Goal: Task Accomplishment & Management: Use online tool/utility

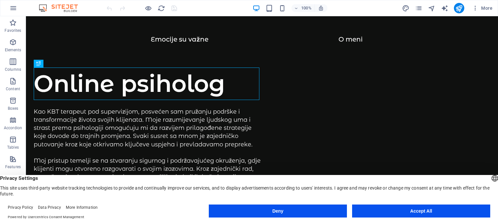
click at [414, 212] on button "Accept All" at bounding box center [421, 210] width 138 height 13
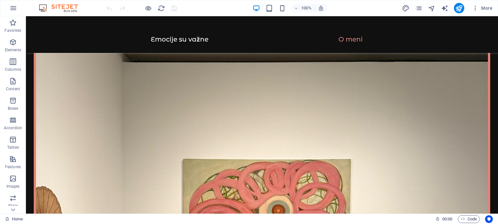
scroll to position [864, 0]
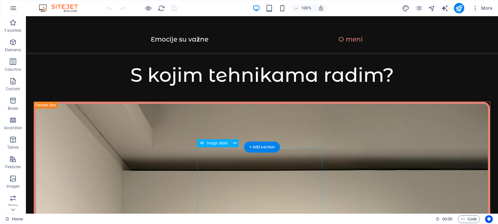
click at [232, 144] on button at bounding box center [235, 143] width 8 height 8
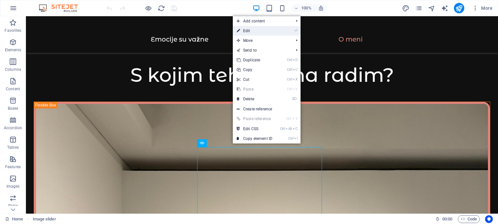
click at [252, 33] on link "⏎ Edit" at bounding box center [254, 31] width 43 height 10
select select "ms"
select select "s"
select select "progressive"
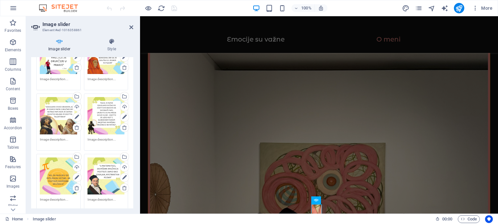
scroll to position [34, 0]
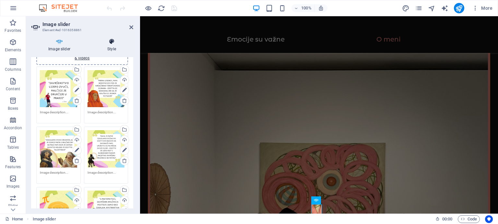
click at [108, 42] on icon at bounding box center [111, 41] width 43 height 6
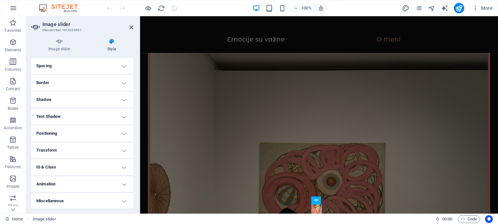
scroll to position [0, 0]
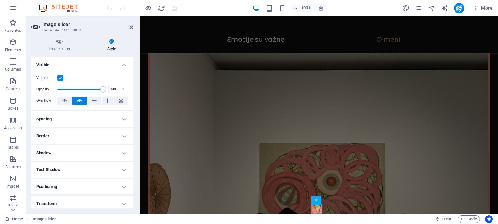
click at [54, 118] on h4 "Spacing" at bounding box center [82, 119] width 102 height 16
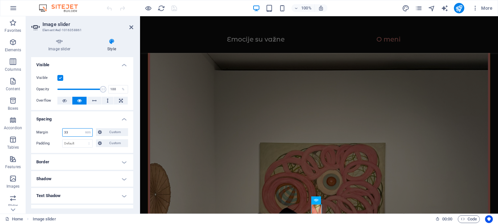
click at [76, 133] on input "33" at bounding box center [78, 132] width 30 height 8
type input "3"
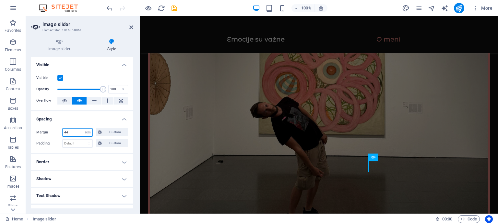
scroll to position [1089, 0]
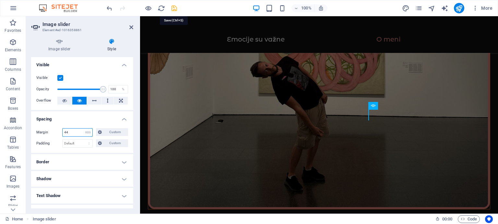
type input "44"
click at [171, 6] on icon "save" at bounding box center [173, 8] width 7 height 7
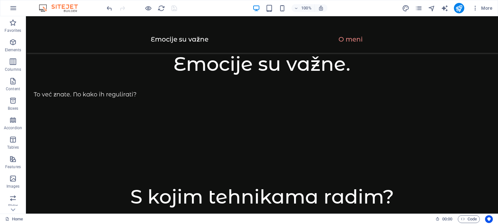
scroll to position [958, 0]
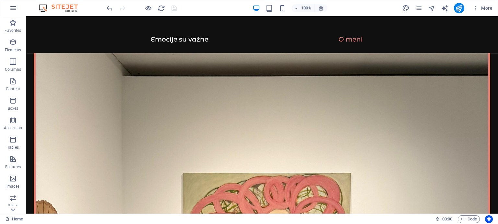
click at [290, 104] on icon at bounding box center [292, 105] width 4 height 7
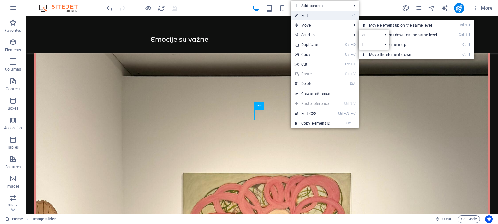
click at [308, 16] on link "⏎ Edit" at bounding box center [312, 16] width 43 height 10
select select "rem"
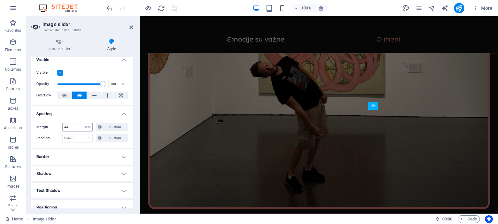
scroll to position [0, 0]
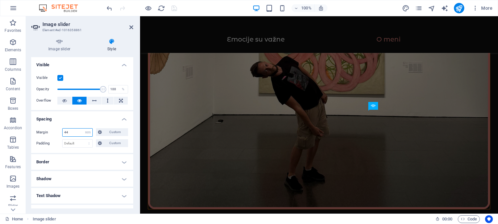
click at [74, 131] on input "44" at bounding box center [78, 132] width 30 height 8
click at [108, 10] on icon "undo" at bounding box center [109, 8] width 7 height 7
type input "33"
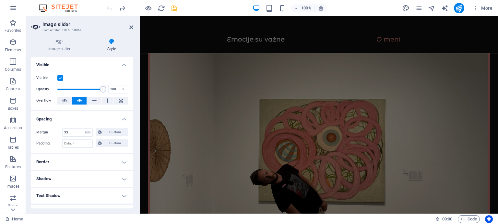
scroll to position [1089, 0]
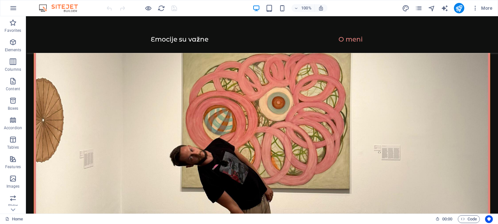
scroll to position [972, 0]
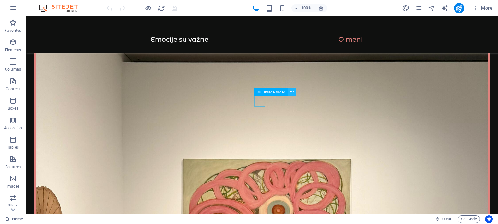
click at [291, 93] on icon at bounding box center [292, 91] width 4 height 7
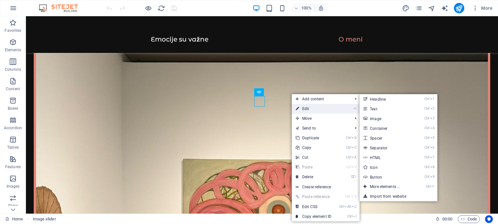
drag, startPoint x: 306, startPoint y: 107, endPoint x: 163, endPoint y: 91, distance: 143.2
click at [306, 107] on link "⏎ Edit" at bounding box center [313, 109] width 43 height 10
select select "ms"
select select "s"
select select "progressive"
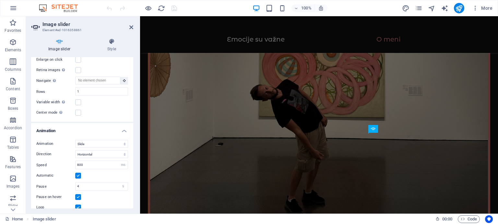
scroll to position [324, 0]
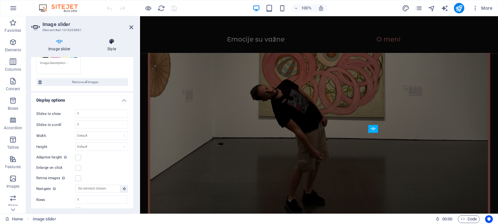
click at [106, 46] on h4 "Style" at bounding box center [111, 45] width 43 height 14
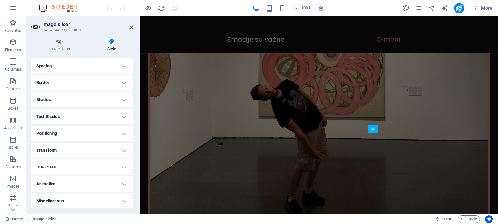
scroll to position [0, 0]
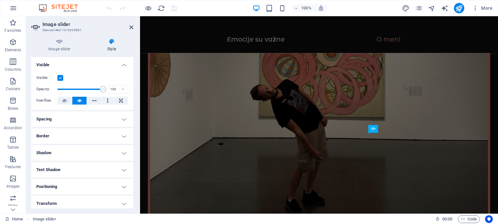
click at [58, 114] on h4 "Spacing" at bounding box center [82, 119] width 102 height 16
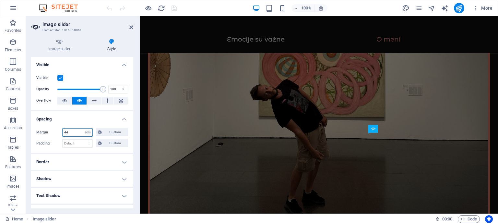
click at [72, 131] on input "44" at bounding box center [78, 132] width 30 height 8
type input "4"
type input "33"
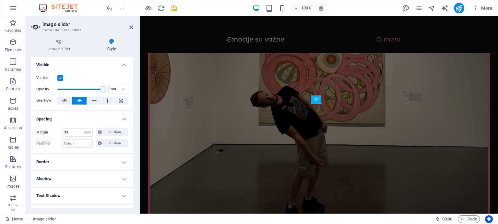
scroll to position [958, 0]
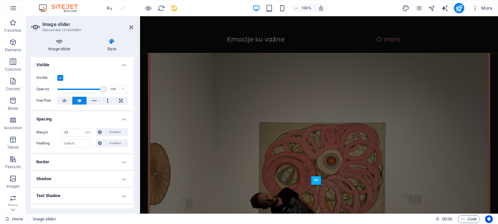
click at [62, 40] on icon at bounding box center [59, 41] width 56 height 6
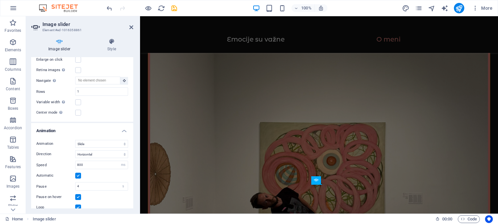
scroll to position [324, 0]
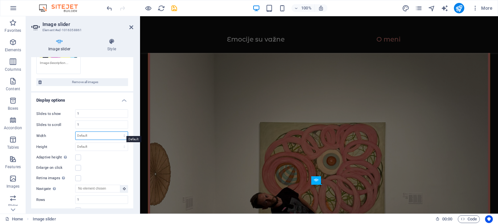
click at [92, 133] on select "Default px % rem em vw vh" at bounding box center [102, 136] width 52 height 8
select select "rem"
click at [117, 132] on select "Default px % rem em vw vh" at bounding box center [102, 136] width 52 height 8
type input "0"
click at [91, 133] on input "0" at bounding box center [102, 136] width 52 height 8
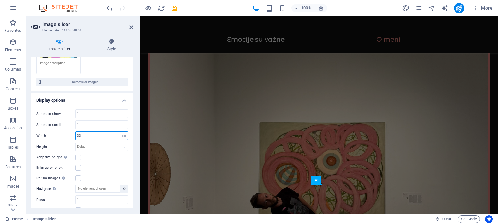
type input "33"
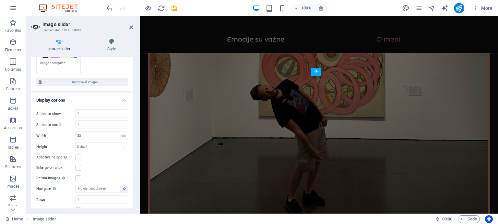
scroll to position [958, 0]
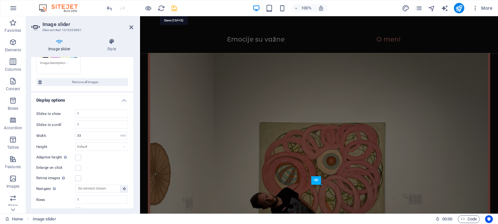
click at [176, 7] on icon "save" at bounding box center [173, 8] width 7 height 7
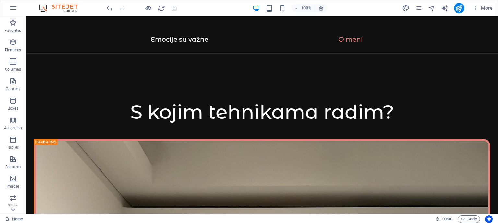
scroll to position [935, 0]
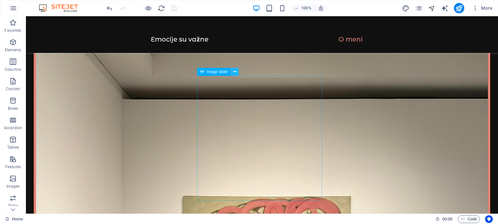
click at [235, 71] on icon at bounding box center [235, 71] width 4 height 7
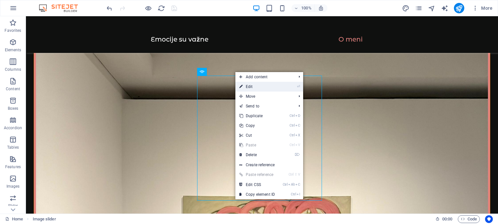
click at [249, 87] on link "⏎ Edit" at bounding box center [256, 87] width 43 height 10
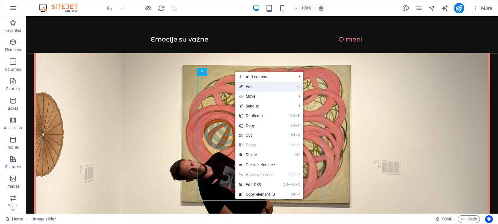
select select "rem"
select select "ms"
select select "s"
select select "progressive"
select select "rem"
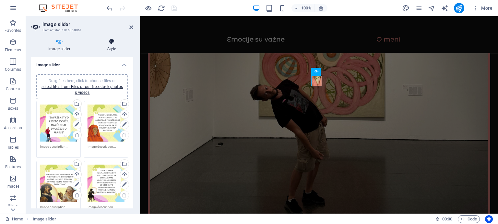
click at [106, 45] on h4 "Style" at bounding box center [111, 45] width 43 height 14
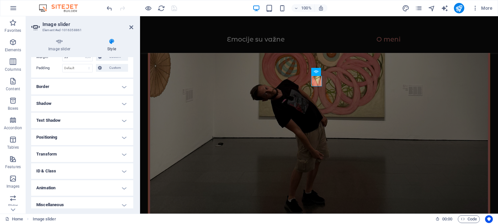
scroll to position [79, 0]
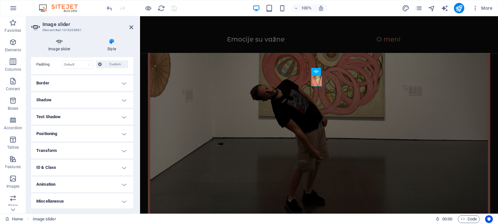
click at [61, 42] on icon at bounding box center [59, 41] width 56 height 6
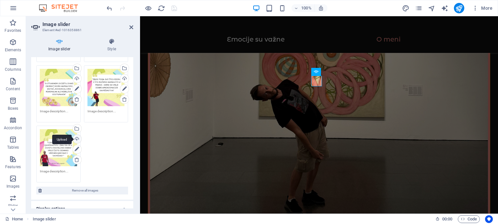
scroll to position [324, 0]
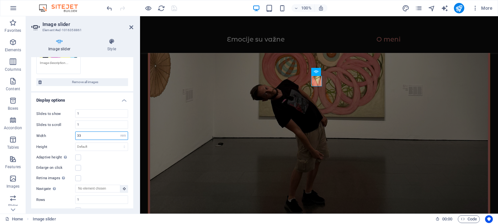
click at [94, 132] on input "33" at bounding box center [102, 136] width 52 height 8
type input "3"
type input "55"
click at [126, 50] on h4 "Style" at bounding box center [111, 45] width 43 height 14
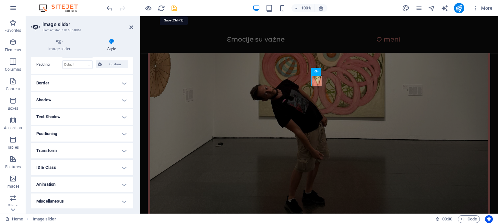
click at [174, 8] on icon "save" at bounding box center [173, 8] width 7 height 7
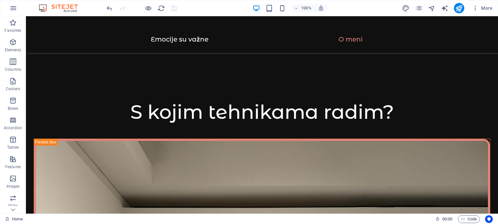
scroll to position [935, 0]
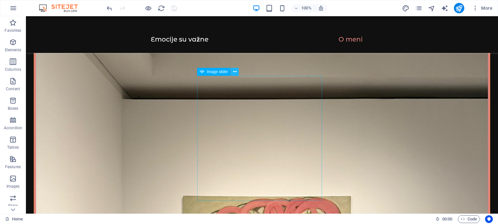
click at [234, 70] on icon at bounding box center [235, 71] width 4 height 7
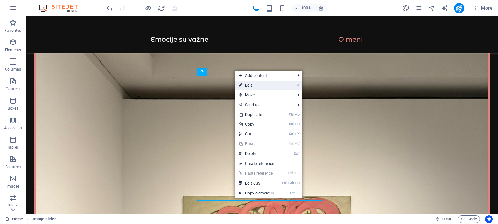
click at [251, 87] on link "⏎ Edit" at bounding box center [256, 85] width 43 height 10
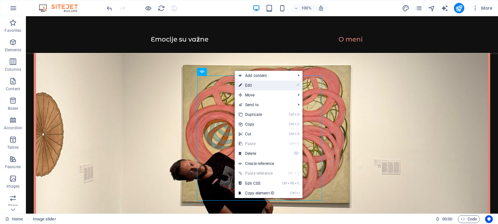
select select "rem"
select select "ms"
select select "s"
select select "progressive"
select select "rem"
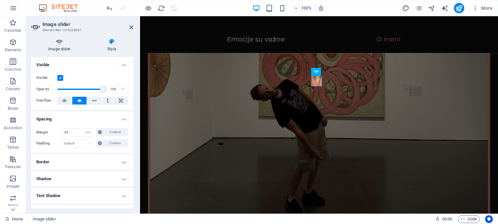
click at [69, 50] on h4 "Image slider" at bounding box center [60, 45] width 59 height 14
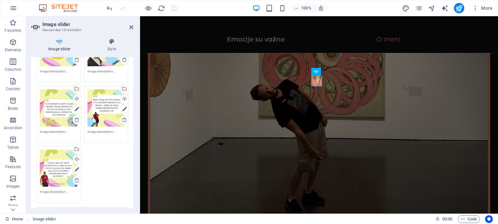
scroll to position [324, 0]
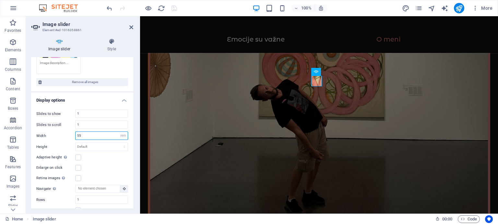
click at [85, 132] on input "55" at bounding box center [102, 136] width 52 height 8
type input "5"
type input "77"
click at [172, 9] on icon "save" at bounding box center [173, 8] width 7 height 7
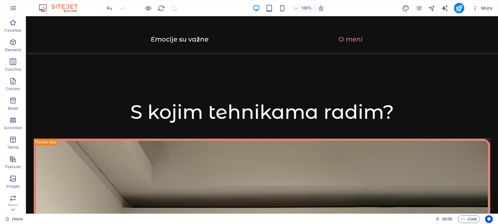
scroll to position [935, 0]
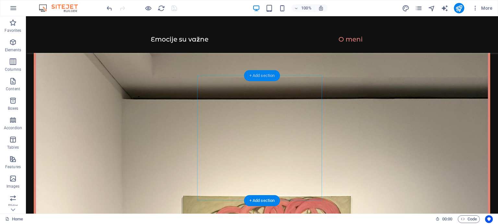
click at [264, 75] on div "+ Add section" at bounding box center [262, 75] width 36 height 11
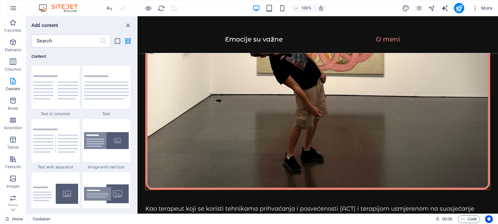
scroll to position [789, 0]
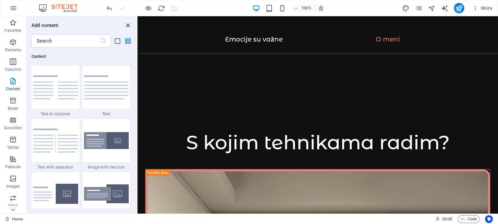
click at [128, 26] on icon "close panel" at bounding box center [127, 25] width 7 height 7
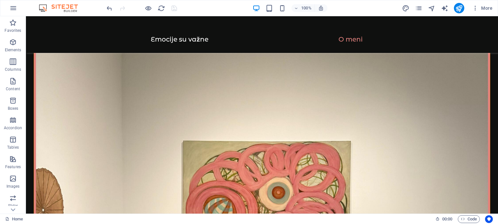
scroll to position [882, 0]
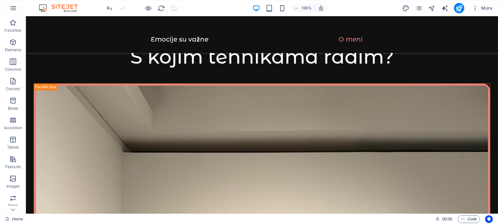
drag, startPoint x: 226, startPoint y: 88, endPoint x: 195, endPoint y: 84, distance: 31.0
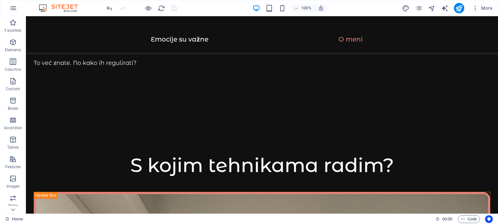
scroll to position [666, 0]
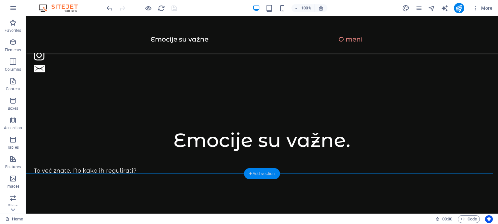
click at [271, 176] on div "+ Add section" at bounding box center [262, 173] width 36 height 11
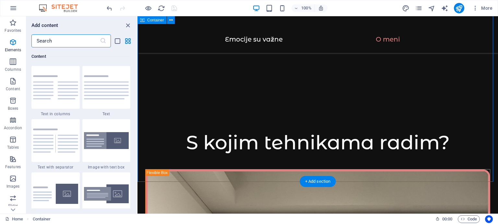
scroll to position [1134, 0]
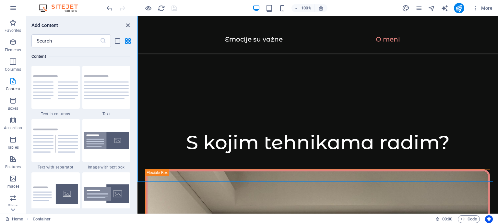
click at [124, 28] on span "close panel" at bounding box center [128, 25] width 8 height 7
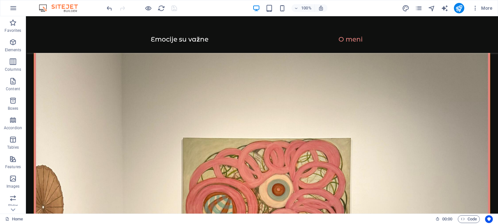
scroll to position [990, 0]
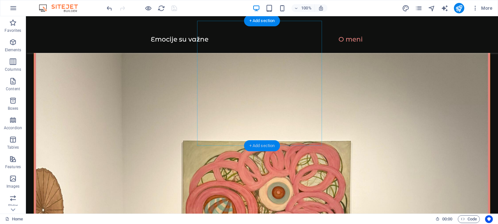
click at [263, 147] on div "+ Add section" at bounding box center [262, 145] width 36 height 11
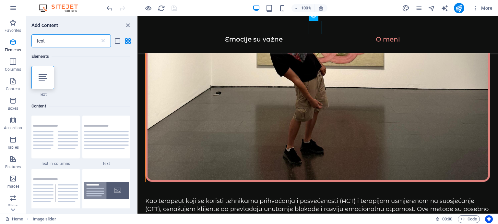
scroll to position [0, 0]
type input "text"
click at [46, 80] on icon at bounding box center [43, 77] width 8 height 8
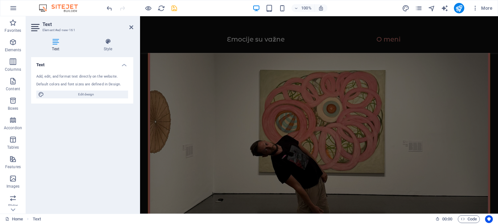
scroll to position [1118, 0]
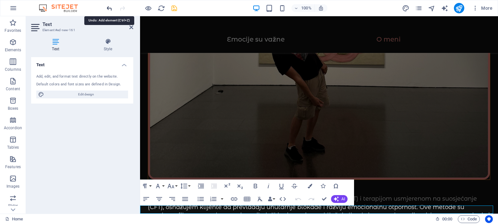
click at [109, 8] on icon "undo" at bounding box center [109, 8] width 7 height 7
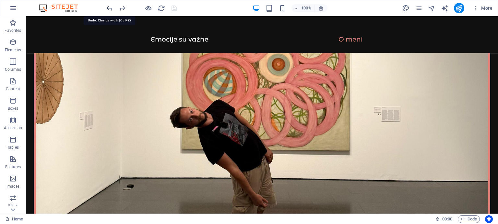
scroll to position [988, 0]
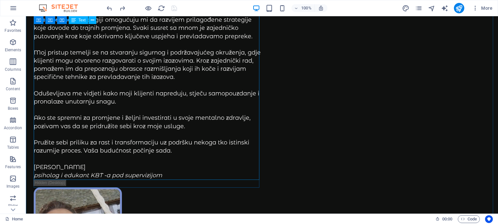
scroll to position [0, 0]
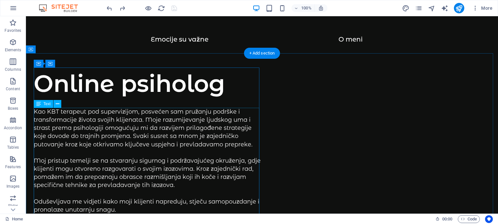
click at [135, 125] on div "Kao KBT terapeut pod supervizijom, posvećen sam pružanju podrške i transformaci…" at bounding box center [148, 198] width 228 height 180
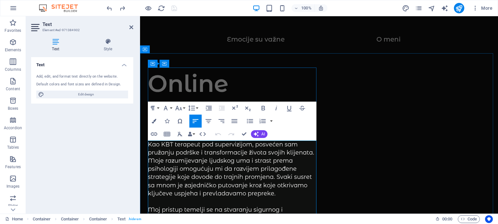
click at [255, 145] on p "Kao KBT terapeut pod supervizijom, posvećen sam pružanju podrške i transformaci…" at bounding box center [233, 209] width 171 height 139
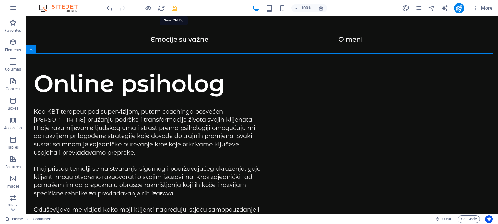
click at [177, 7] on icon "save" at bounding box center [173, 8] width 7 height 7
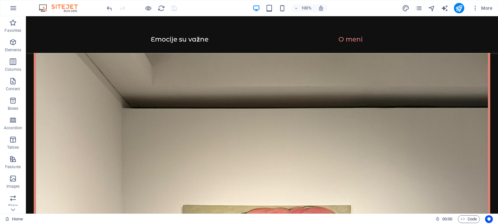
scroll to position [932, 0]
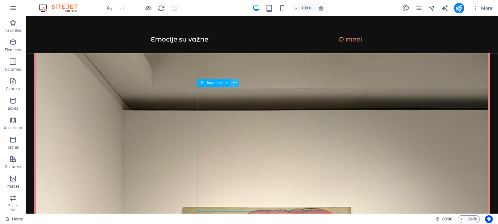
click at [236, 84] on icon at bounding box center [235, 82] width 4 height 7
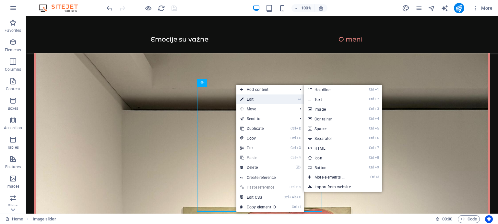
click at [248, 101] on link "⏎ Edit" at bounding box center [257, 99] width 43 height 10
select select "rem"
select select "ms"
select select "s"
select select "progressive"
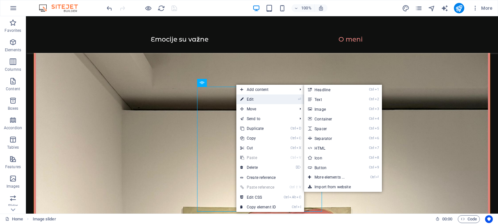
select select "rem"
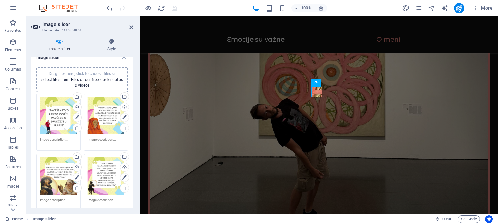
scroll to position [0, 0]
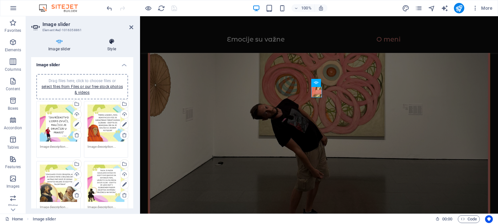
click at [112, 47] on h4 "Style" at bounding box center [111, 45] width 43 height 14
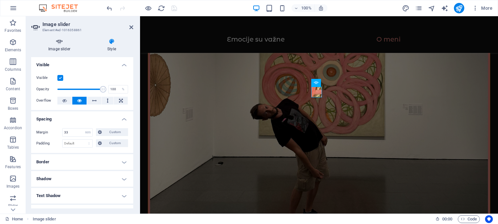
click at [64, 44] on icon at bounding box center [59, 41] width 56 height 6
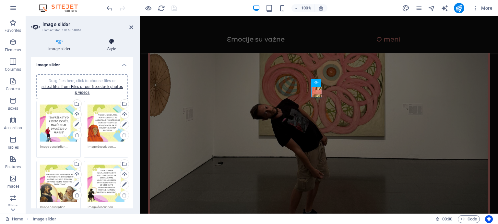
click at [114, 50] on h4 "Style" at bounding box center [111, 45] width 43 height 14
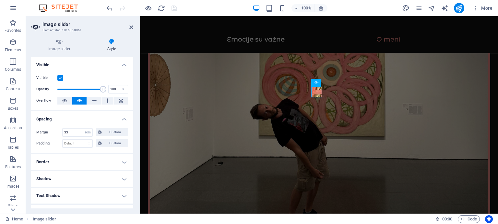
click at [57, 163] on h4 "Border" at bounding box center [82, 162] width 102 height 16
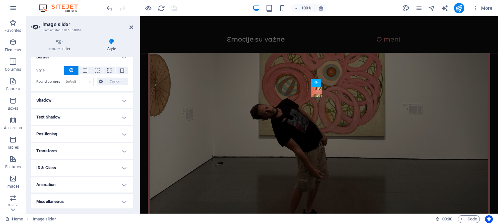
click at [58, 97] on h4 "Shadow" at bounding box center [82, 100] width 102 height 16
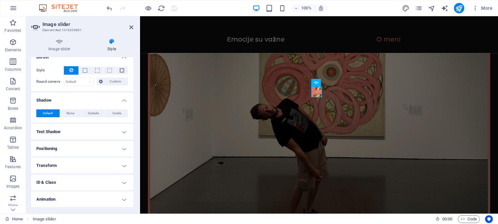
click at [64, 131] on h4 "Text Shadow" at bounding box center [82, 132] width 102 height 16
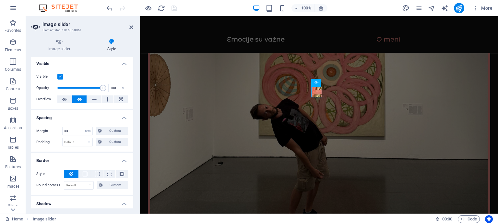
scroll to position [0, 0]
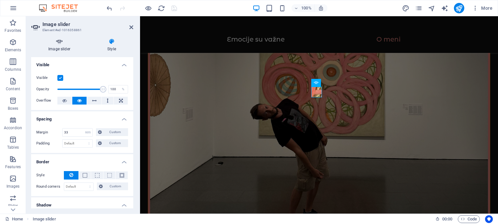
click at [67, 48] on h4 "Image slider" at bounding box center [60, 45] width 59 height 14
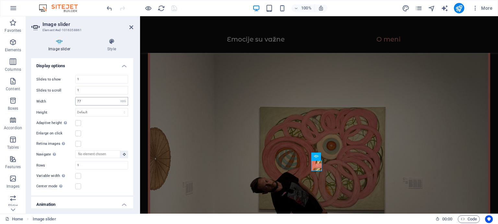
scroll to position [981, 0]
click at [90, 97] on input "77" at bounding box center [102, 101] width 52 height 8
type input "7"
type input "99"
click at [174, 6] on icon "save" at bounding box center [173, 8] width 7 height 7
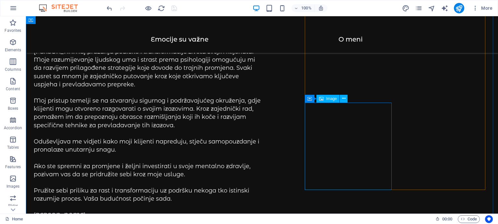
scroll to position [0, 0]
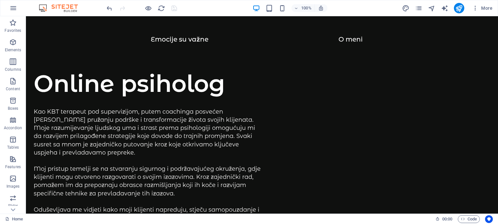
click at [455, 4] on div at bounding box center [459, 8] width 10 height 10
click at [457, 6] on icon "publish" at bounding box center [458, 8] width 7 height 7
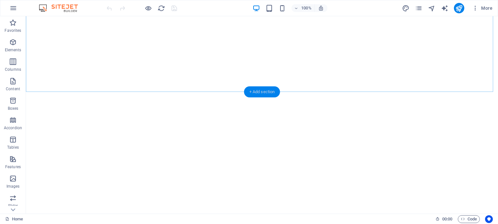
click at [258, 89] on div "+ Add section" at bounding box center [262, 91] width 36 height 11
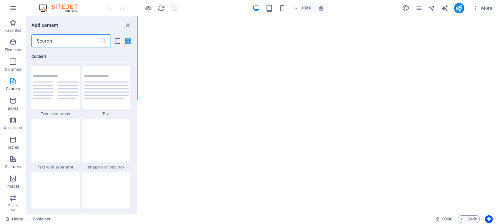
scroll to position [1350, 0]
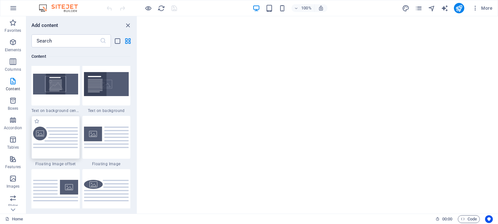
click at [61, 132] on img at bounding box center [55, 137] width 45 height 22
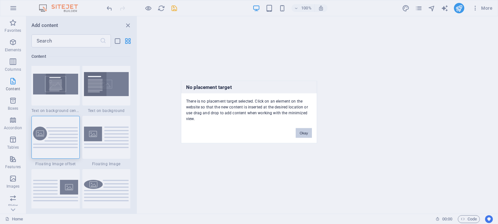
click at [305, 134] on button "Okay" at bounding box center [304, 133] width 16 height 10
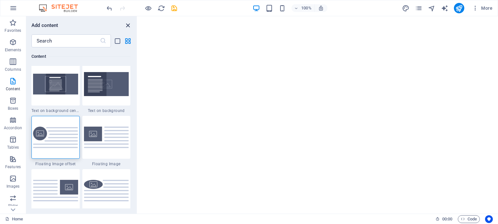
click at [127, 27] on icon "close panel" at bounding box center [127, 25] width 7 height 7
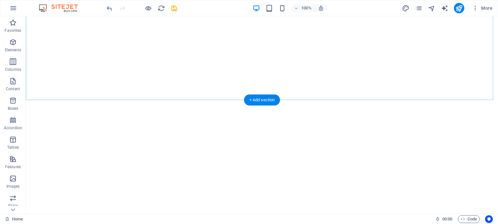
click at [258, 99] on div "+ Add section" at bounding box center [262, 99] width 36 height 11
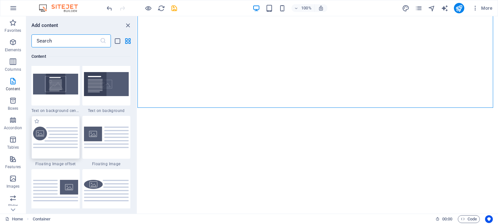
click at [42, 128] on img at bounding box center [55, 137] width 45 height 22
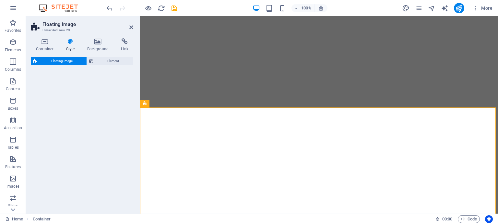
select select "%"
select select "rem"
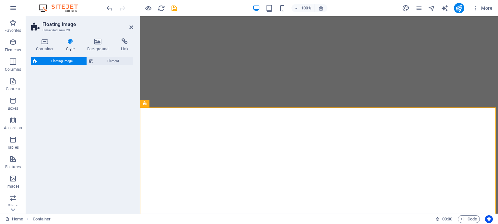
select select "%"
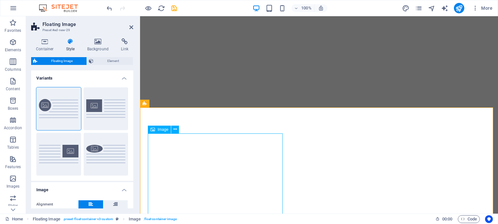
select select "%"
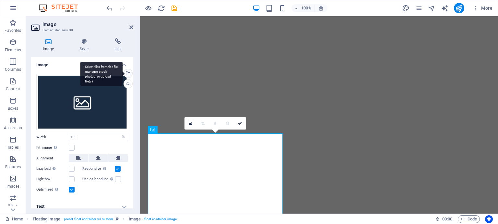
click at [123, 72] on div "Select files from the file manager, stock photos, or upload file(s)" at bounding box center [101, 74] width 42 height 24
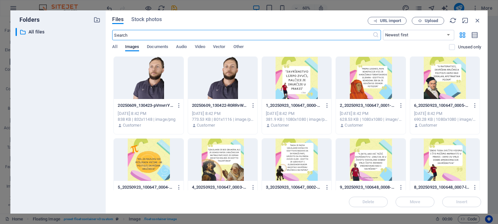
click at [165, 70] on div at bounding box center [148, 78] width 69 height 42
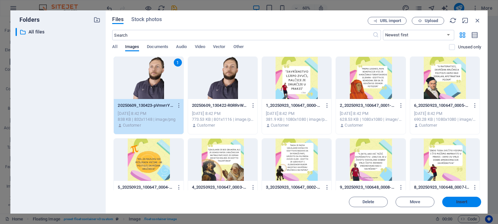
click at [450, 201] on span "Insert" at bounding box center [462, 202] width 34 height 4
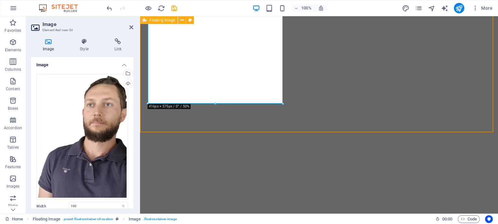
select select "%"
select select "rem"
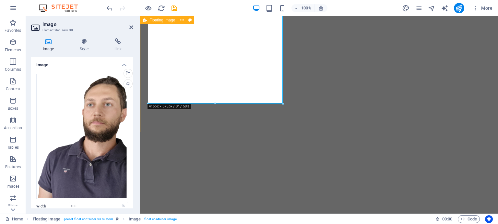
select select "%"
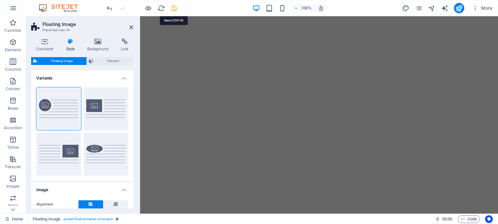
click at [172, 8] on icon "save" at bounding box center [173, 8] width 7 height 7
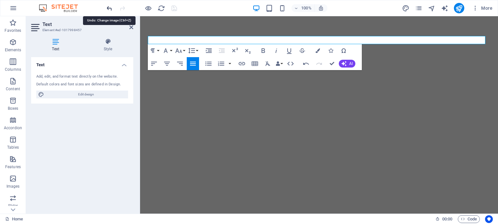
click at [106, 7] on icon "undo" at bounding box center [109, 8] width 7 height 7
click at [111, 6] on icon "undo" at bounding box center [109, 8] width 7 height 7
click at [110, 6] on icon "undo" at bounding box center [109, 8] width 7 height 7
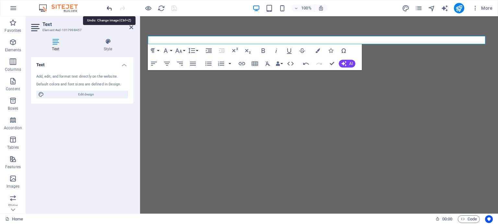
click at [110, 6] on icon "undo" at bounding box center [109, 8] width 7 height 7
click at [235, 11] on div "100% More" at bounding box center [300, 8] width 390 height 10
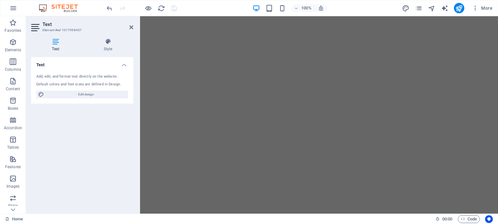
click at [133, 26] on aside "Text Element #ed-1017998457 Text Style Text Add, edit, and format text directly…" at bounding box center [83, 114] width 114 height 197
click at [130, 28] on icon at bounding box center [131, 27] width 4 height 5
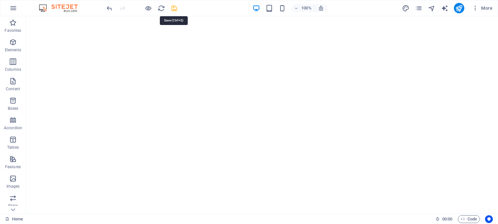
click at [176, 9] on icon "save" at bounding box center [173, 8] width 7 height 7
click at [460, 8] on icon "publish" at bounding box center [458, 8] width 7 height 7
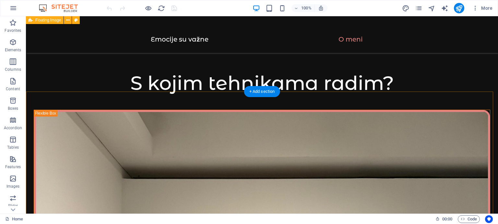
scroll to position [756, 0]
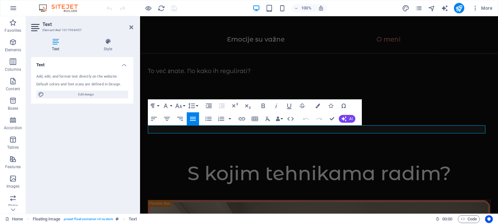
scroll to position [871, 0]
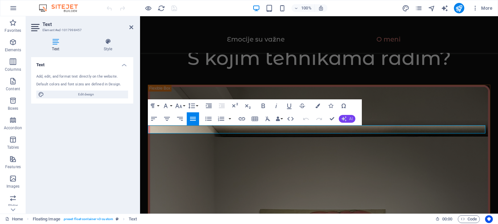
click at [350, 117] on span "AI" at bounding box center [351, 119] width 4 height 4
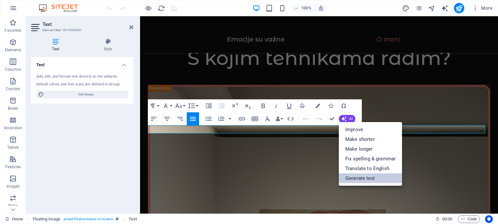
click at [364, 180] on link "Generate text" at bounding box center [370, 178] width 63 height 10
select select "English"
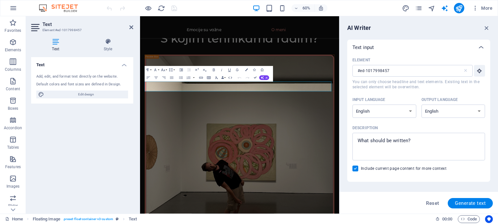
scroll to position [904, 0]
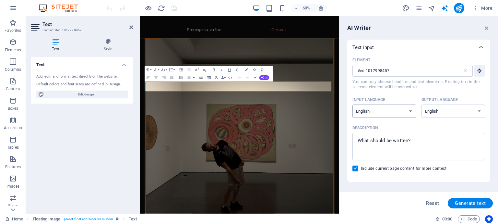
click at [391, 110] on select "Albanian Arabic Armenian Awadhi Azerbaijani Bashkir Basque Belarusian Bengali B…" at bounding box center [384, 110] width 64 height 13
select select "Croatian"
click at [352, 104] on select "Albanian Arabic Armenian Awadhi Azerbaijani Bashkir Basque Belarusian Bengali B…" at bounding box center [384, 110] width 64 height 13
click at [440, 109] on select "Albanian Arabic Armenian Awadhi Azerbaijani Bashkir Basque Belarusian Bengali B…" at bounding box center [453, 110] width 64 height 13
select select "Croatian"
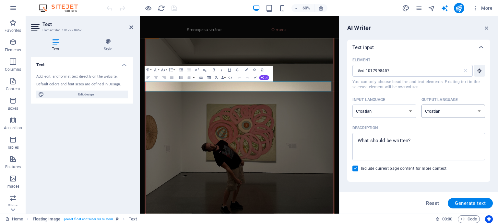
click at [421, 104] on select "Albanian Arabic Armenian Awadhi Azerbaijani Bashkir Basque Belarusian Bengali B…" at bounding box center [453, 110] width 64 height 13
type textarea "x"
click at [406, 143] on textarea "Description x ​" at bounding box center [419, 146] width 126 height 21
click at [424, 142] on textarea "Description x ​" at bounding box center [419, 146] width 126 height 21
type textarea "N"
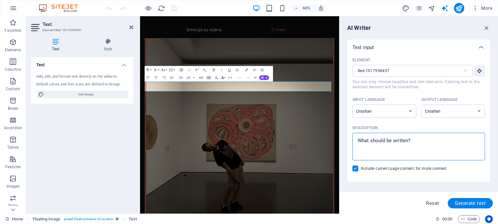
type textarea "x"
type textarea "Na"
type textarea "x"
type textarea "Nao"
type textarea "x"
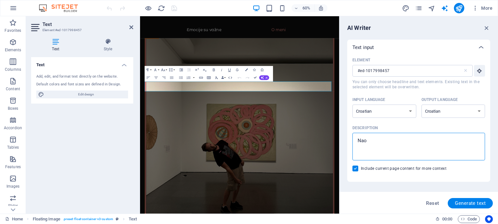
type textarea "Naoi"
type textarea "x"
type textarea "Naoiš"
type textarea "x"
type textarea "Naoiši"
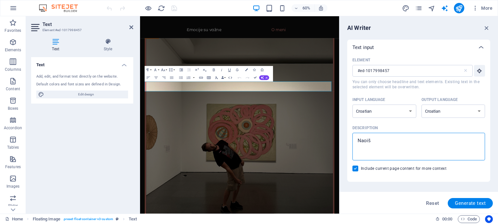
type textarea "x"
type textarea "Naoiš"
type textarea "x"
type textarea "Naoi"
type textarea "x"
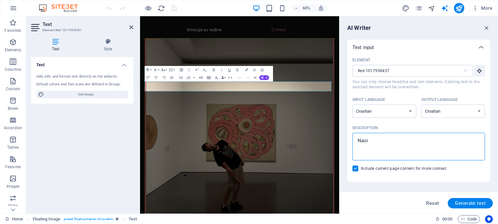
type textarea "Nao"
type textarea "x"
type textarea "Na"
type textarea "x"
type textarea "N"
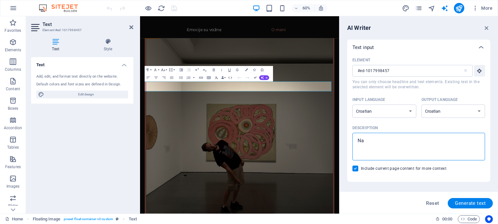
type textarea "x"
type textarea "o"
type textarea "x"
type textarea "ob"
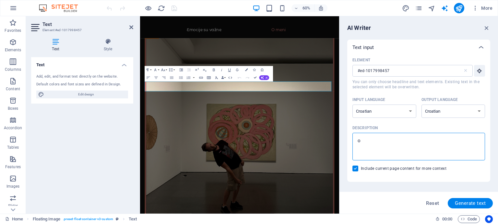
type textarea "x"
type textarea "obj"
type textarea "x"
type textarea "obja"
type textarea "x"
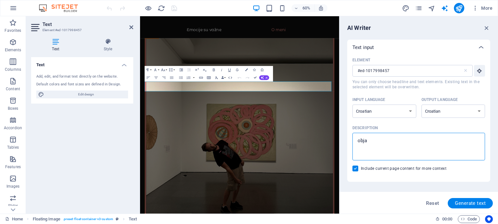
type textarea "objas"
type textarea "x"
type textarea "objasn"
type textarea "x"
type textarea "objasni"
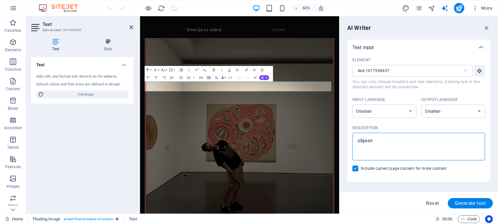
type textarea "x"
type textarea "objasni"
type textarea "x"
type textarea "objasni k"
type textarea "x"
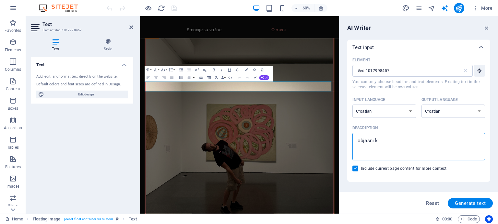
type textarea "objasni kl"
type textarea "x"
type textarea "objasni kli"
type textarea "x"
type textarea "objasni klije"
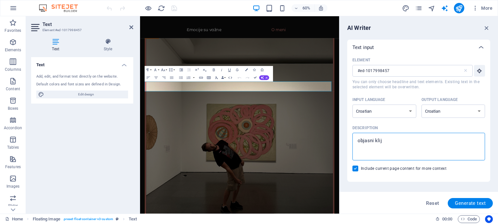
type textarea "x"
type textarea "objasni klijen"
type textarea "x"
type textarea "objasni klijent"
type textarea "x"
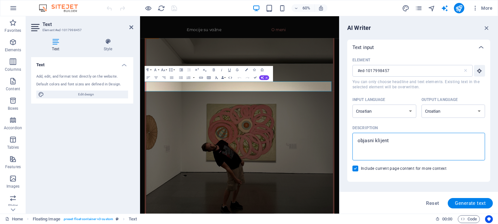
type textarea "objasni klijen"
type textarea "x"
type textarea "objasni klije"
type textarea "x"
type textarea "objasni klijen"
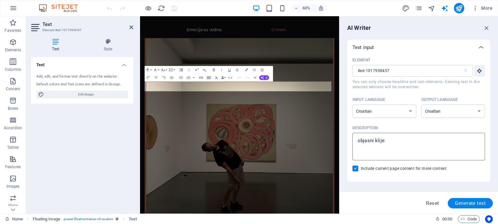
type textarea "x"
type textarea "objasni klijent"
type textarea "x"
type textarea "objasni klijenti"
type textarea "x"
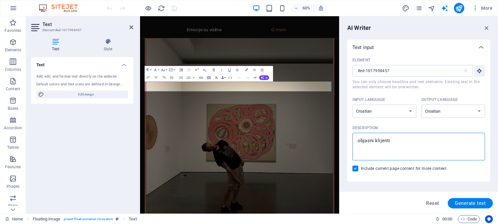
type textarea "objasni klijentim"
type textarea "x"
type textarea "objasni klijentima"
type textarea "x"
type textarea "objasni klijentima"
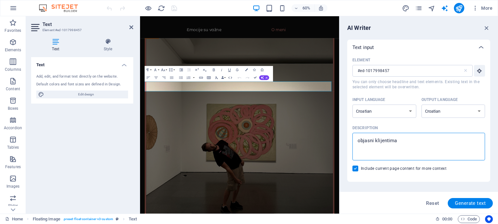
type textarea "x"
type textarea "objasni klijentima o"
type textarea "x"
type textarea "objasni klijentima oj"
type textarea "x"
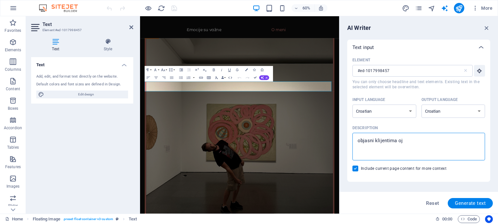
type textarea "objasni klijentima oji"
type textarea "x"
type textarea "objasni klijentima oj"
type textarea "x"
type textarea "objasni klijentima o"
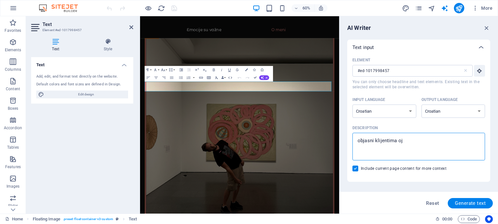
type textarea "x"
type textarea "objasni klijentima"
type textarea "x"
type textarea "objasni klijentima m"
type textarea "x"
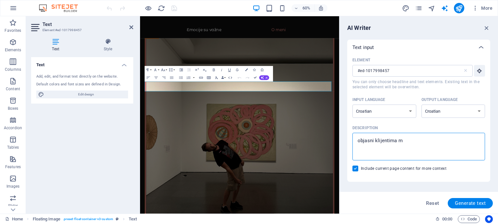
type textarea "objasni klijentima mo"
type textarea "x"
type textarea "objasni klijentima moj"
type textarea "x"
type textarea "objasni klijentima moji"
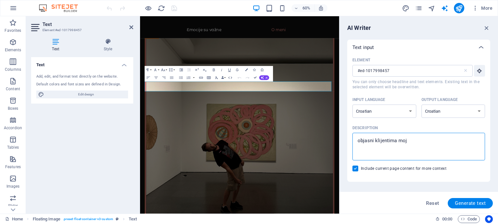
type textarea "x"
type textarea "objasni klijentima mojim"
type textarea "x"
type textarea "objasni klijentima mojim"
type textarea "x"
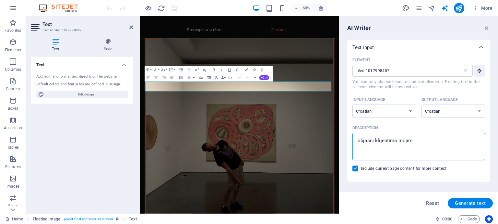
type textarea "objasni klijentima mojim z"
type textarea "x"
type textarea "objasni klijentima mojim zn"
type textarea "x"
type textarea "objasni klijentima mojim zna"
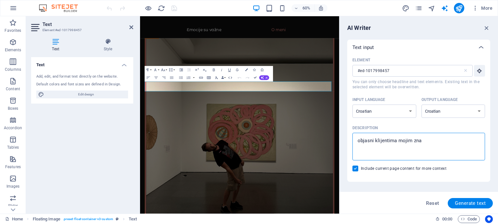
type textarea "x"
type textarea "objasni klijentima mojim znan"
type textarea "x"
type textarea "objasni klijentima mojim znans"
type textarea "x"
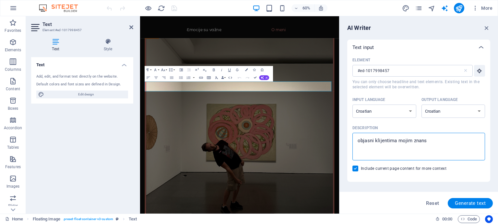
type textarea "objasni klijentima mojim znanst"
type textarea "x"
type textarea "objasni klijentima mojim znanste"
type textarea "x"
type textarea "objasni klijentima mojim znanstee"
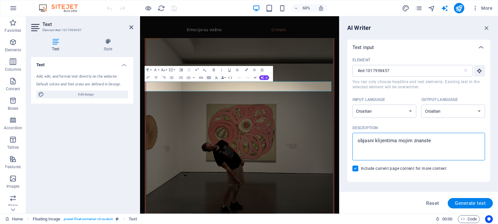
type textarea "x"
type textarea "objasni klijentima mojim znanste"
type textarea "x"
type textarea "objasni klijentima mojim znanst"
type textarea "x"
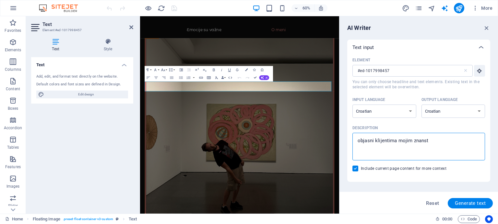
type textarea "objasni klijentima mojim znanstv"
type textarea "x"
type textarea "objasni klijentima mojim znanstve"
type textarea "x"
type textarea "objasni klijentima mojim znanstven"
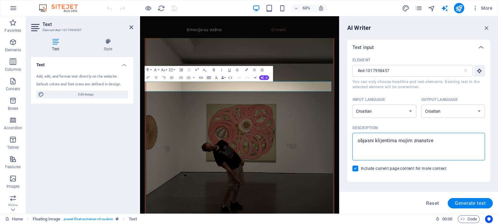
type textarea "x"
type textarea "objasni klijentima mojim znanstvene"
type textarea "x"
type textarea "objasni klijentima mojim znanstvene"
type textarea "x"
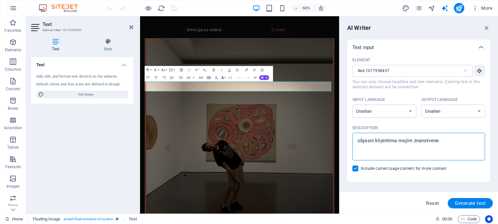
type textarea "objasni klijentima mojim znanstvene d"
type textarea "x"
type textarea "objasni klijentima mojim znanstvene do"
type textarea "x"
type textarea "objasni klijentima mojim znanstvene dok"
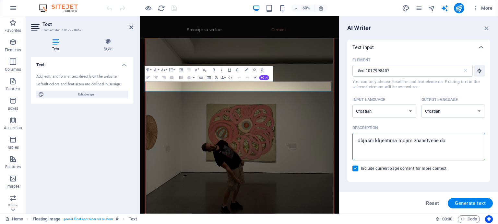
type textarea "x"
type textarea "objasni klijentima mojim znanstvene doka"
type textarea "x"
type textarea "objasni klijentima mojim znanstvene dokaz"
type textarea "x"
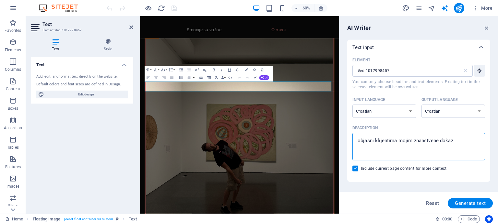
type textarea "objasni klijentima mojim znanstvene dokaze"
type textarea "x"
type textarea "objasni klijentima mojim znanstvene dokaze"
type textarea "x"
type textarea "objasni klijentima mojim znanstvene dokaze k"
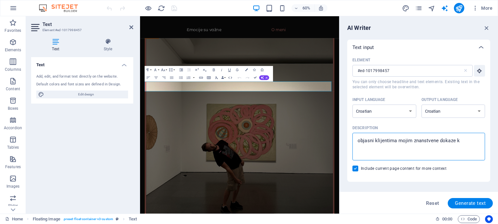
type textarea "x"
type textarea "objasni klijentima mojim znanstvene dokaze ko"
type textarea "x"
type textarea "objasni klijentima mojim znanstvene dokaze koj"
type textarea "x"
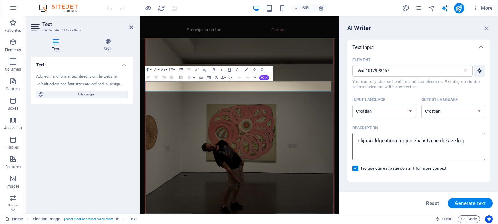
type textarea "objasni klijentima mojim znanstvene dokaze koji"
type textarea "x"
type textarea "objasni klijentima mojim znanstvene dokaze koji"
type textarea "x"
type textarea "objasni klijentima mojim znanstvene dokaze koji i"
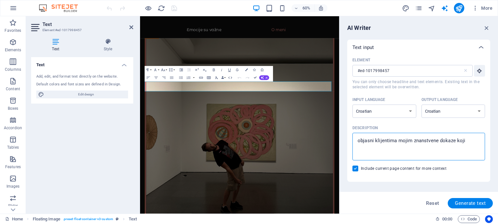
type textarea "x"
type textarea "objasni klijentima mojim znanstvene dokaze koji id"
type textarea "x"
type textarea "objasni klijentima mojim znanstvene dokaze koji idu"
type textarea "x"
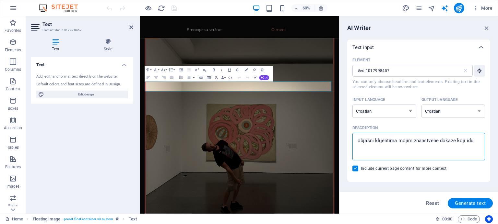
type textarea "objasni klijentima mojim znanstvene dokaze koji idu"
type textarea "x"
type textarea "objasni klijentima mojim znanstvene dokaze koji idu u"
type textarea "x"
type textarea "objasni klijentima mojim znanstvene dokaze koji idu u"
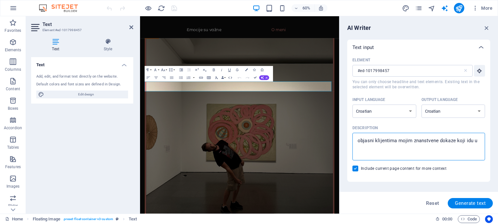
type textarea "x"
type textarea "objasni klijentima mojim znanstvene dokaze koji idu u p"
type textarea "x"
type textarea "objasni klijentima mojim znanstvene dokaze koji idu u pr"
type textarea "x"
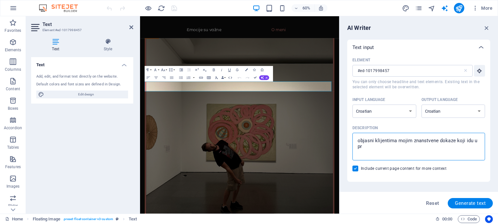
type textarea "objasni klijentima mojim znanstvene dokaze koji idu u pri"
type textarea "x"
type textarea "objasni klijentima mojim znanstvene dokaze koji idu u prio"
type textarea "x"
type textarea "objasni klijentima mojim znanstvene dokaze koji idu u priog"
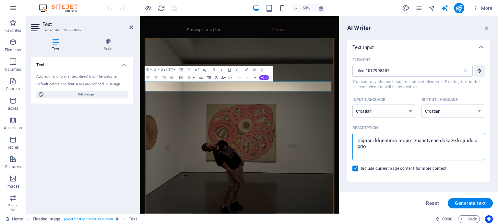
type textarea "x"
type textarea "objasni klijentima mojim znanstvene dokaze koji idu u prio"
type textarea "x"
type textarea "objasni klijentima mojim znanstvene dokaze koji idu u pri"
type textarea "x"
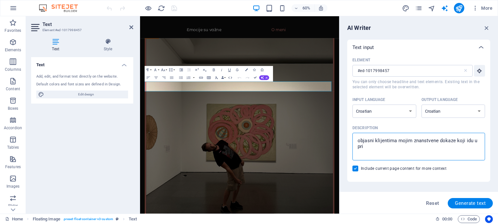
type textarea "objasni klijentima mojim znanstvene dokaze koji idu u pril"
type textarea "x"
type textarea "objasni klijentima mojim znanstvene dokaze koji idu u prilo"
type textarea "x"
type textarea "objasni klijentima mojim znanstvene dokaze koji idu u prilog"
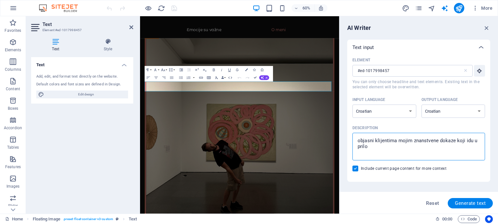
type textarea "x"
type textarea "objasni klijentima mojim znanstvene dokaze koji idu u prilog"
type textarea "x"
type textarea "objasni klijentima mojim znanstvene dokaze koji idu u prilog c"
type textarea "x"
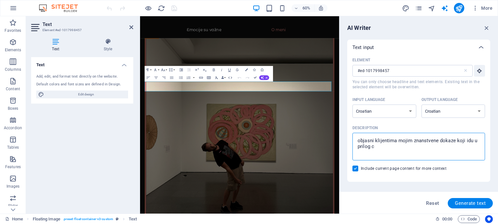
type textarea "objasni klijentima mojim znanstvene dokaze koji idu u prilog ct"
type textarea "x"
type textarea "objasni klijentima mojim znanstvene dokaze koji idu u prilog ct"
type textarea "x"
type textarea "objasni klijentima mojim znanstvene dokaze koji idu u prilog ct i"
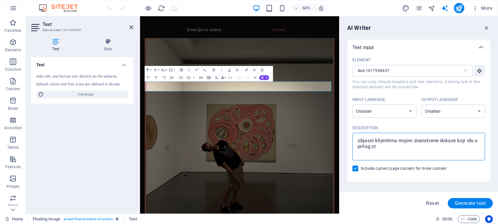
type textarea "x"
type textarea "objasni klijentima mojim znanstvene dokaze koji idu u prilog ct i"
type textarea "x"
type textarea "objasni klijentima mojim znanstvene dokaze koji idu u prilog ct i c"
type textarea "x"
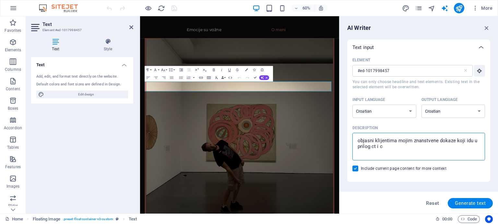
type textarea "objasni klijentima mojim znanstvene dokaze koji idu u prilog ct i cf"
type textarea "x"
type textarea "objasni klijentima mojim znanstvene dokaze koji idu u prilog ct i cft"
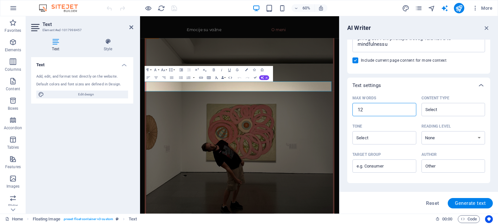
click at [372, 106] on input "12" at bounding box center [384, 109] width 64 height 13
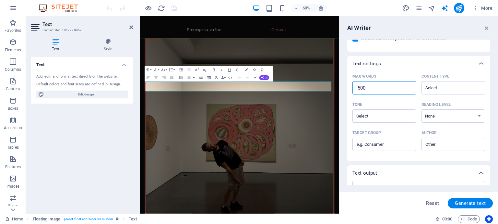
scroll to position [162, 0]
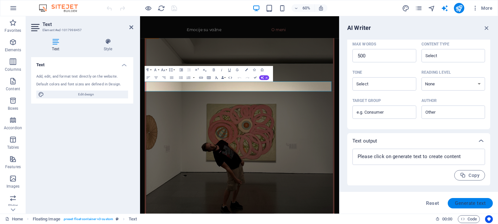
click at [473, 202] on span "Generate text" at bounding box center [470, 202] width 31 height 5
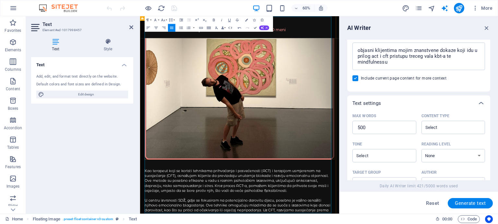
scroll to position [1120, 0]
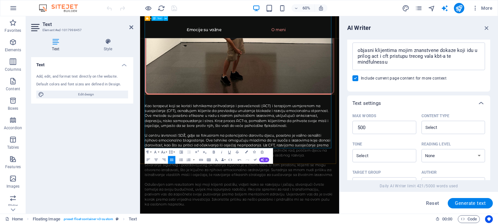
drag, startPoint x: 322, startPoint y: 198, endPoint x: 150, endPoint y: 137, distance: 183.3
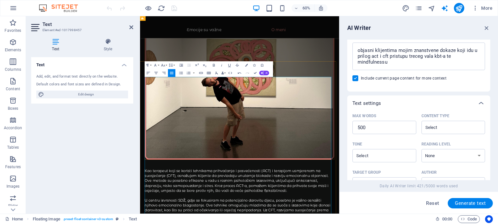
scroll to position [904, 0]
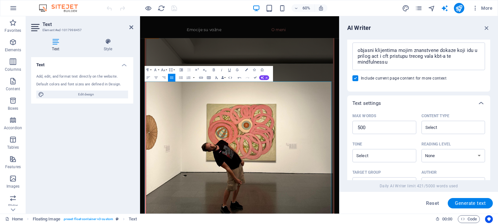
click at [240, 10] on div "60% More" at bounding box center [300, 8] width 390 height 10
click at [485, 28] on icon "button" at bounding box center [486, 27] width 7 height 7
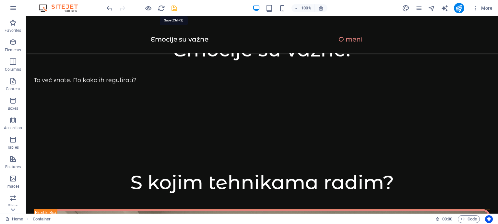
click at [174, 11] on icon "save" at bounding box center [173, 8] width 7 height 7
click at [261, 83] on div "+ Add section" at bounding box center [262, 82] width 36 height 11
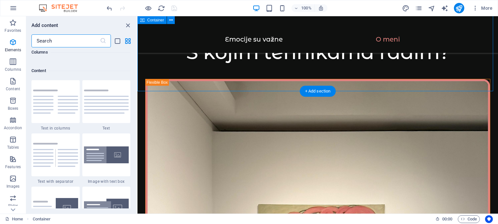
scroll to position [1134, 0]
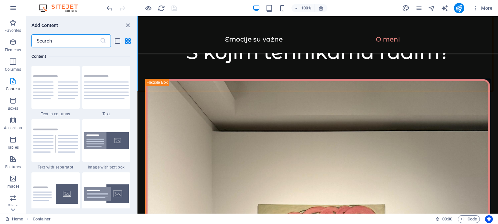
click at [59, 40] on input "text" at bounding box center [65, 40] width 68 height 13
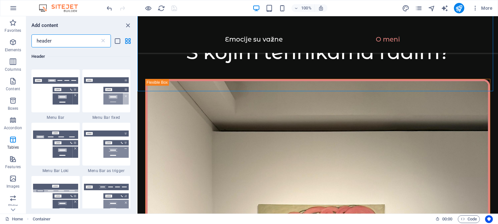
scroll to position [0, 0]
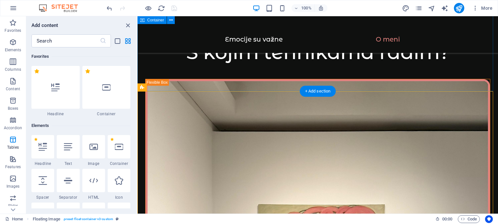
scroll to position [771, 0]
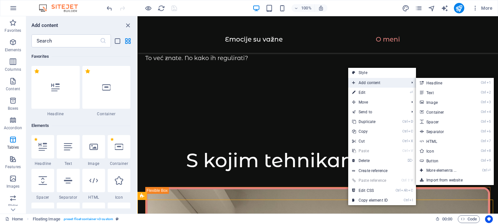
click at [368, 84] on span "Add content" at bounding box center [377, 83] width 58 height 10
click at [433, 84] on link "Ctrl 1 Headline" at bounding box center [442, 83] width 53 height 10
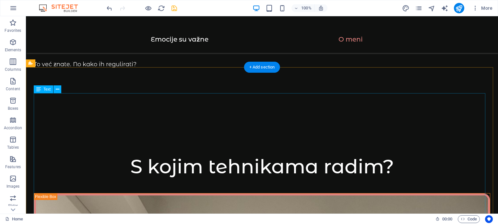
scroll to position [673, 0]
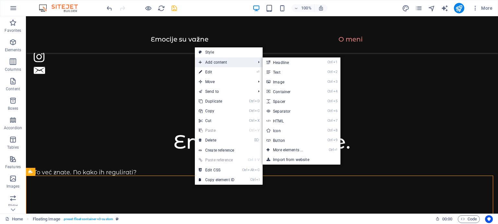
click at [213, 62] on span "Add content" at bounding box center [224, 62] width 58 height 10
click at [279, 62] on link "Ctrl 1 Headline" at bounding box center [289, 62] width 53 height 10
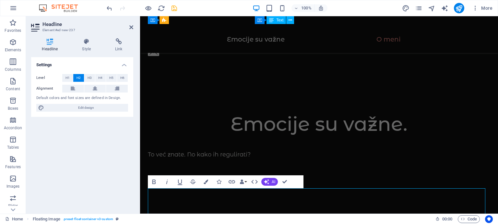
scroll to position [808, 0]
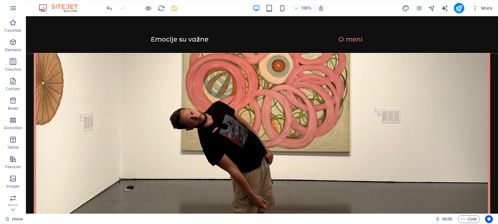
scroll to position [1017, 0]
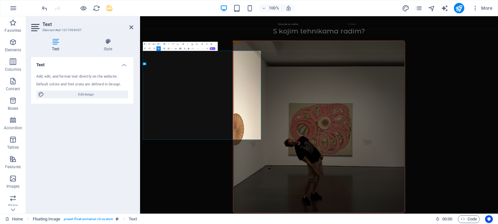
scroll to position [908, 0]
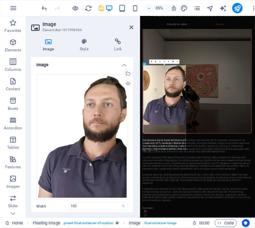
drag, startPoint x: 185, startPoint y: 95, endPoint x: 149, endPoint y: 230, distance: 140.2
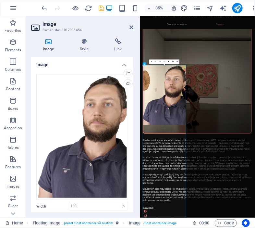
drag, startPoint x: 185, startPoint y: 94, endPoint x: 247, endPoint y: 238, distance: 156.3
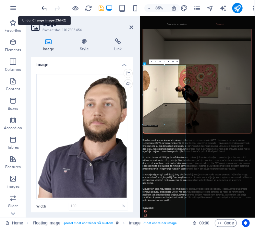
click at [44, 6] on icon "undo" at bounding box center [44, 8] width 7 height 7
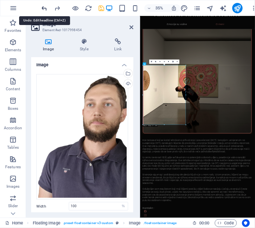
click at [44, 6] on icon "undo" at bounding box center [44, 8] width 7 height 7
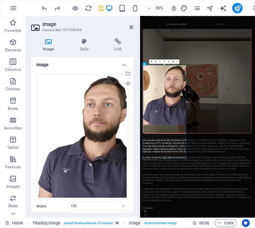
drag, startPoint x: 143, startPoint y: 96, endPoint x: 135, endPoint y: 95, distance: 8.1
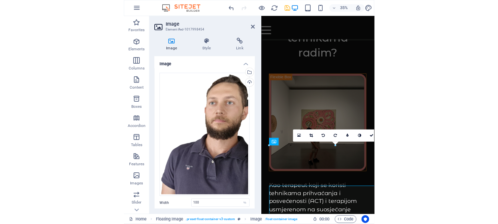
scroll to position [876, 0]
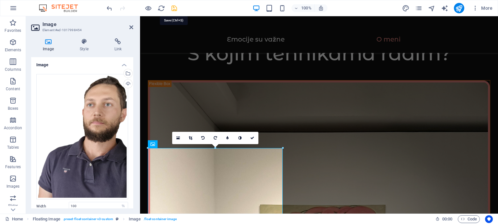
click at [173, 5] on icon "save" at bounding box center [173, 8] width 7 height 7
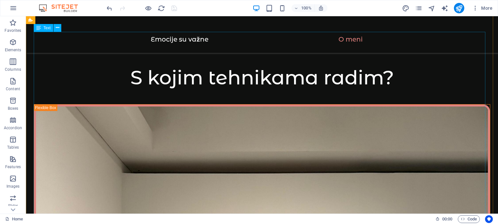
scroll to position [761, 0]
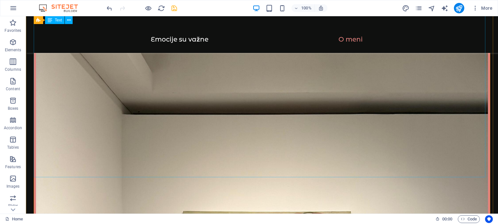
scroll to position [1036, 0]
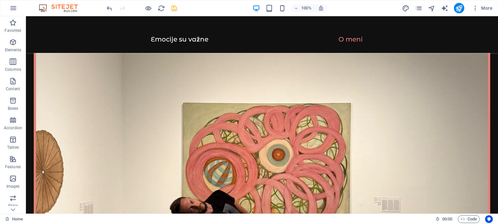
click at [172, 10] on icon "save" at bounding box center [173, 8] width 7 height 7
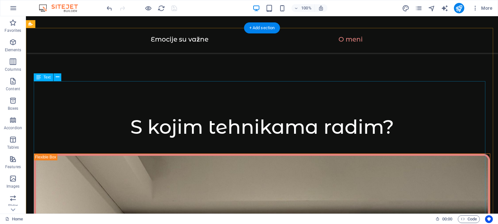
scroll to position [712, 0]
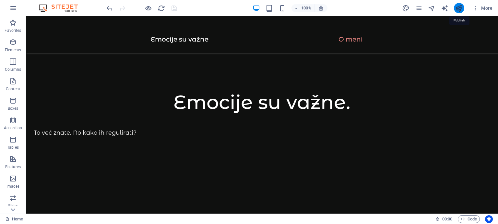
click at [458, 7] on icon "publish" at bounding box center [458, 8] width 7 height 7
